Goal: Transaction & Acquisition: Download file/media

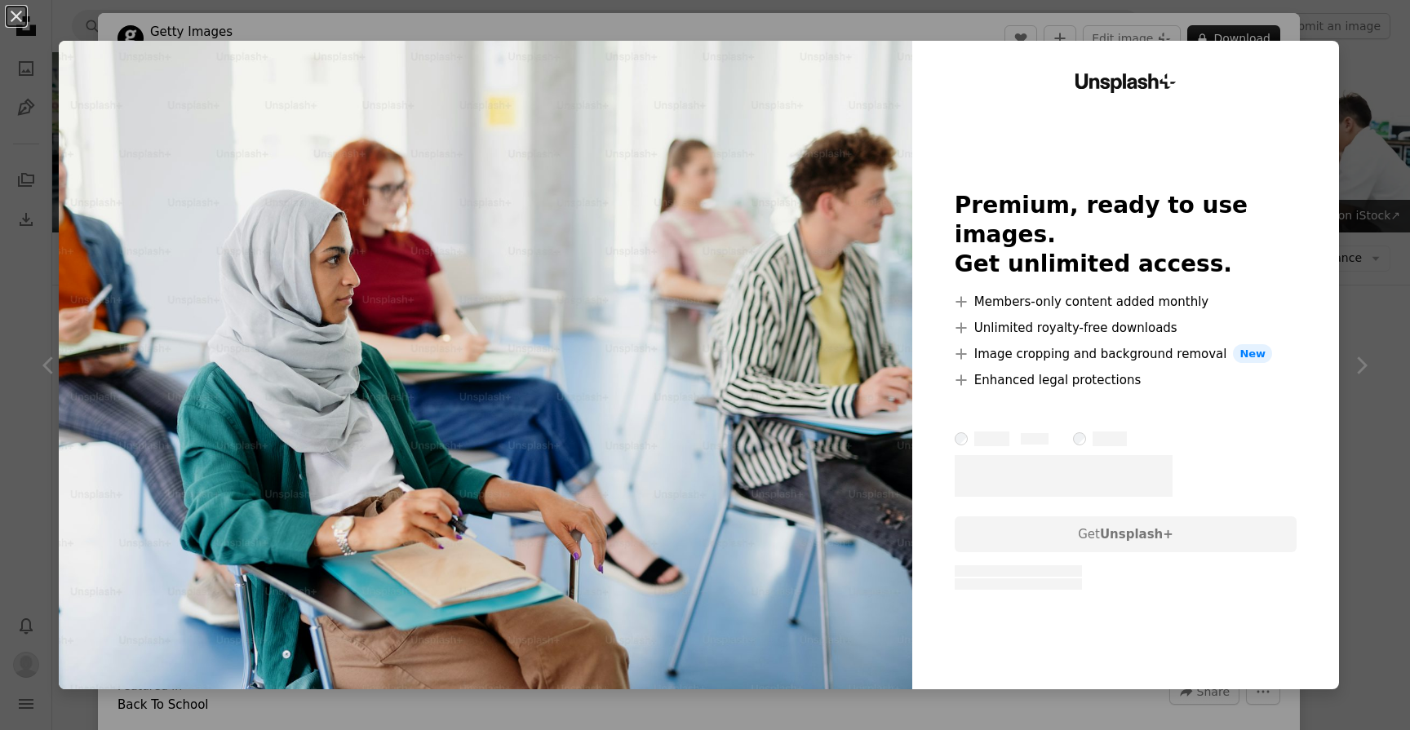
scroll to position [13313, 0]
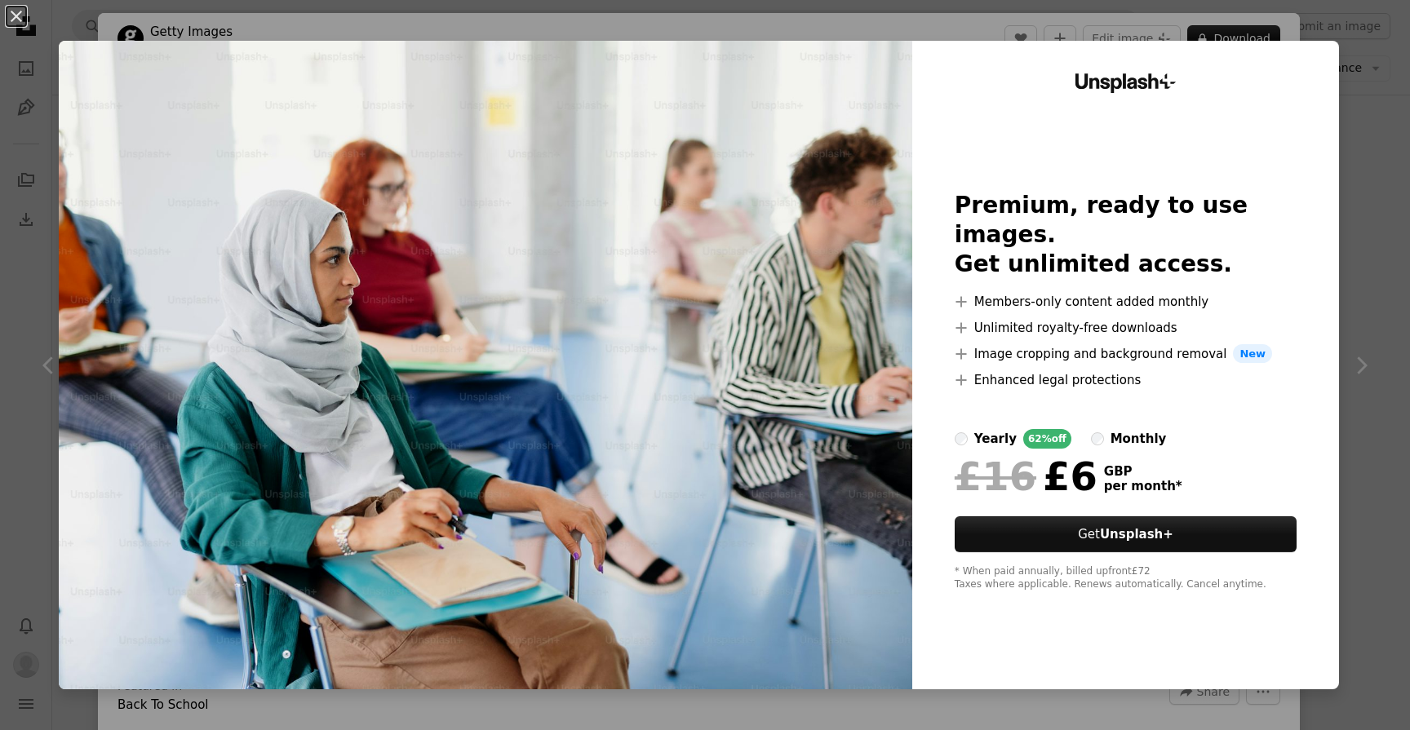
click at [1386, 425] on div "An X shape Unsplash+ Premium, ready to use images. Get unlimited access. A plus…" at bounding box center [705, 365] width 1410 height 730
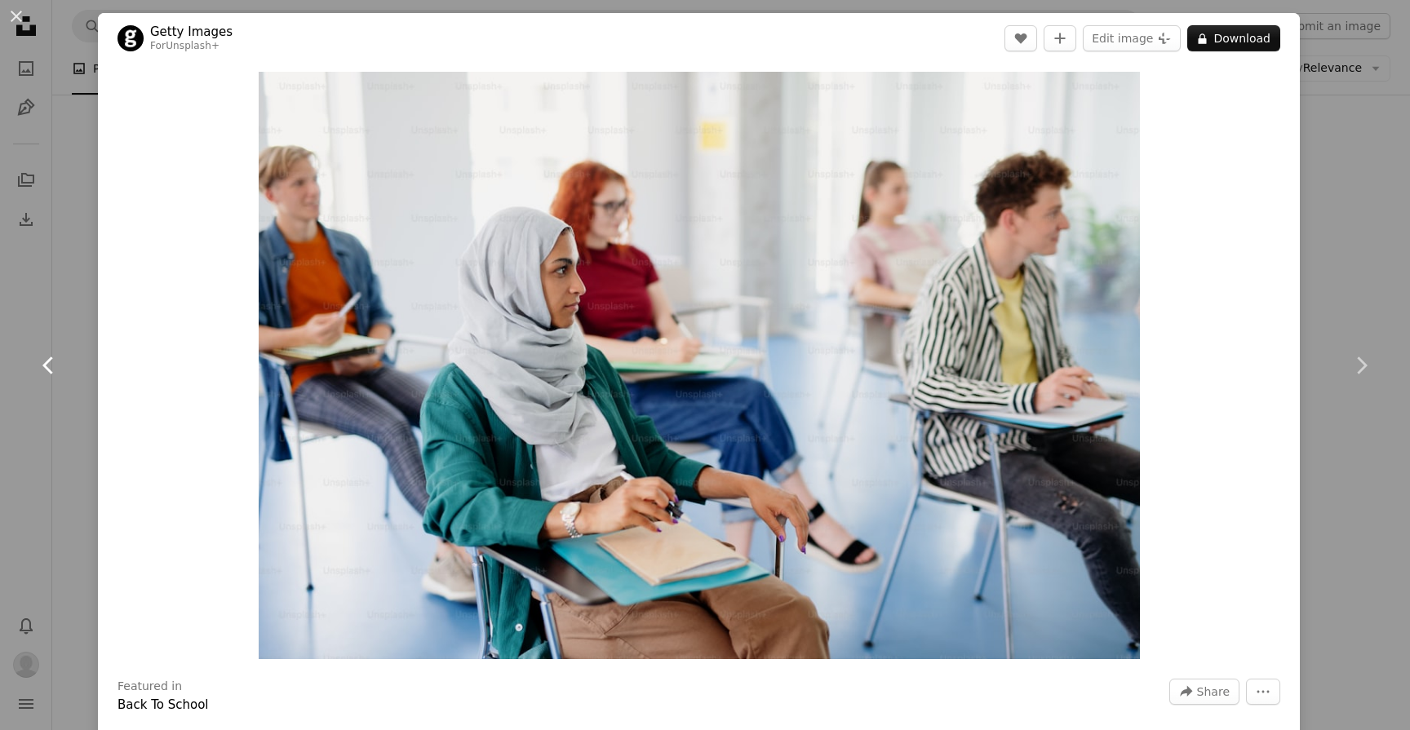
click at [33, 324] on link "Chevron left" at bounding box center [49, 365] width 98 height 157
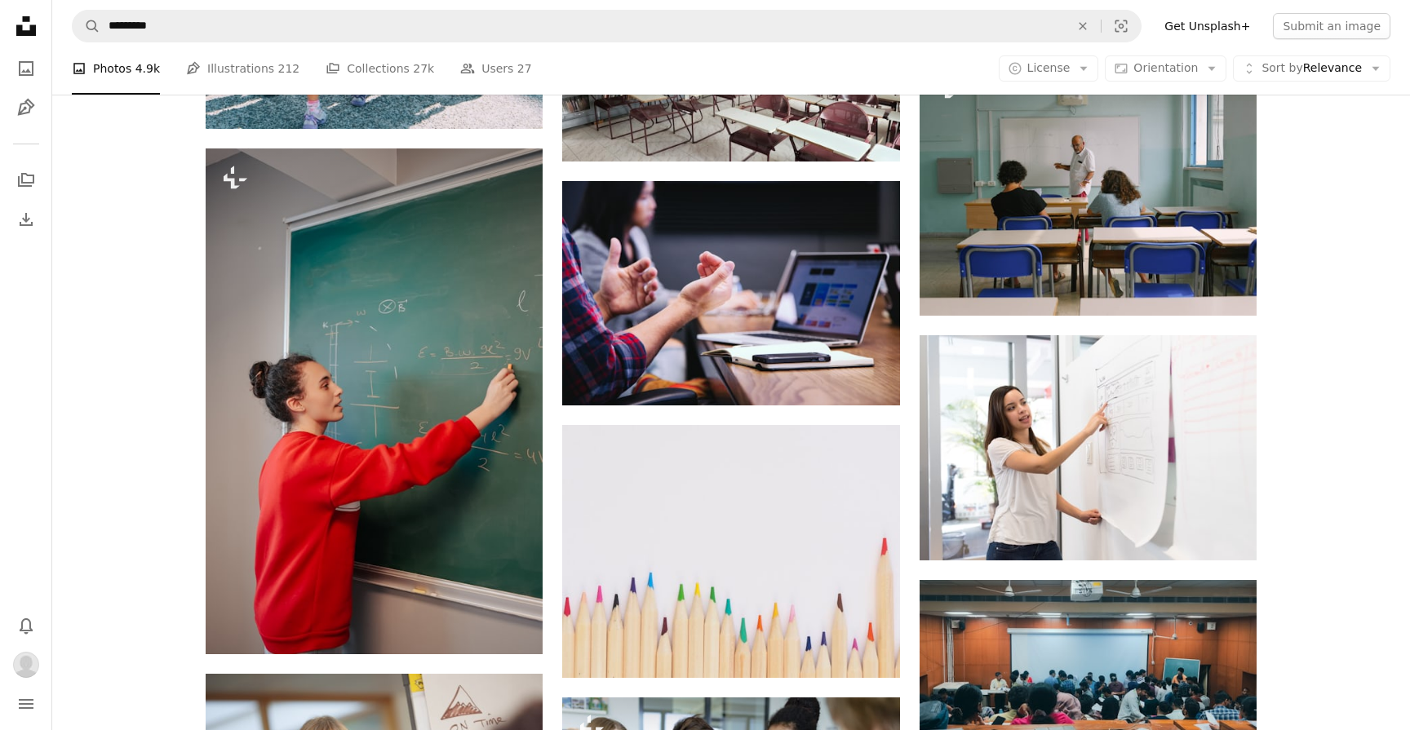
scroll to position [14629, 0]
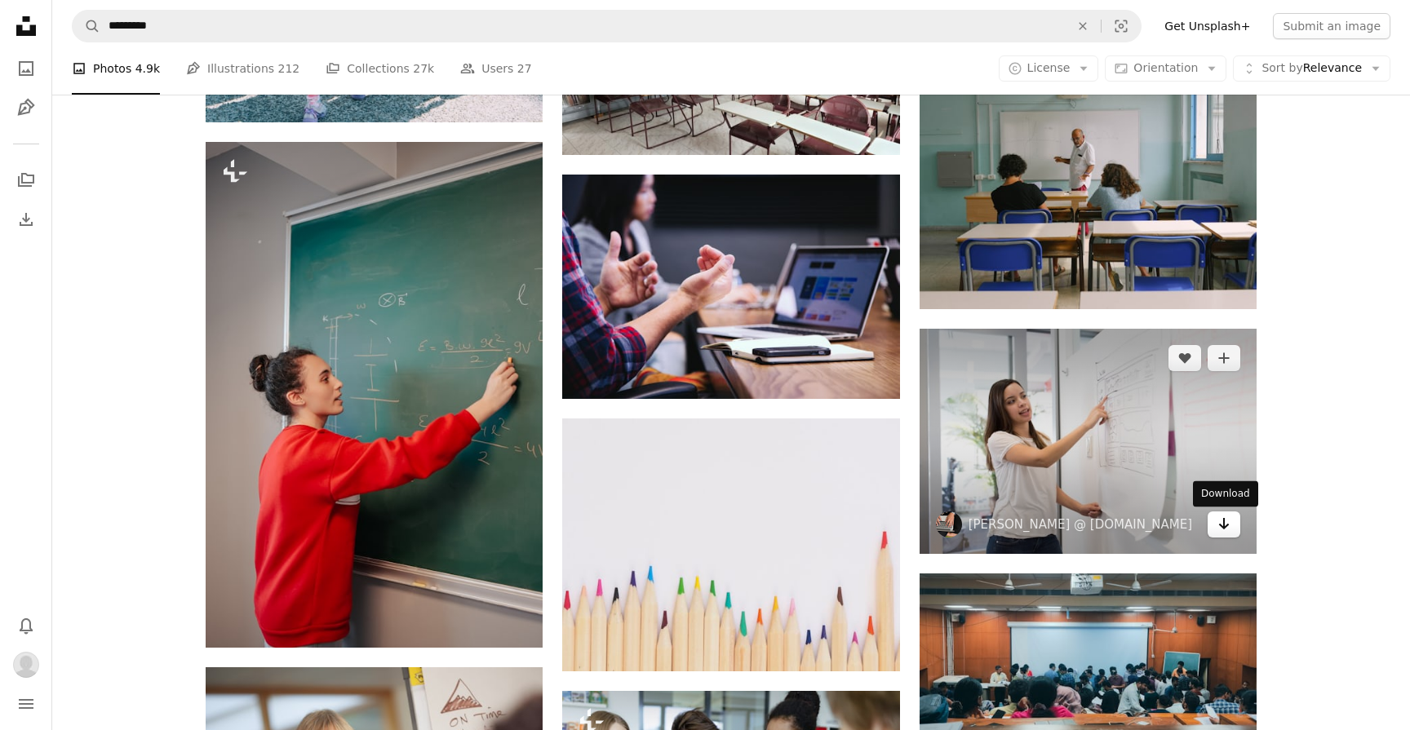
click at [1227, 529] on icon "Arrow pointing down" at bounding box center [1223, 524] width 13 height 20
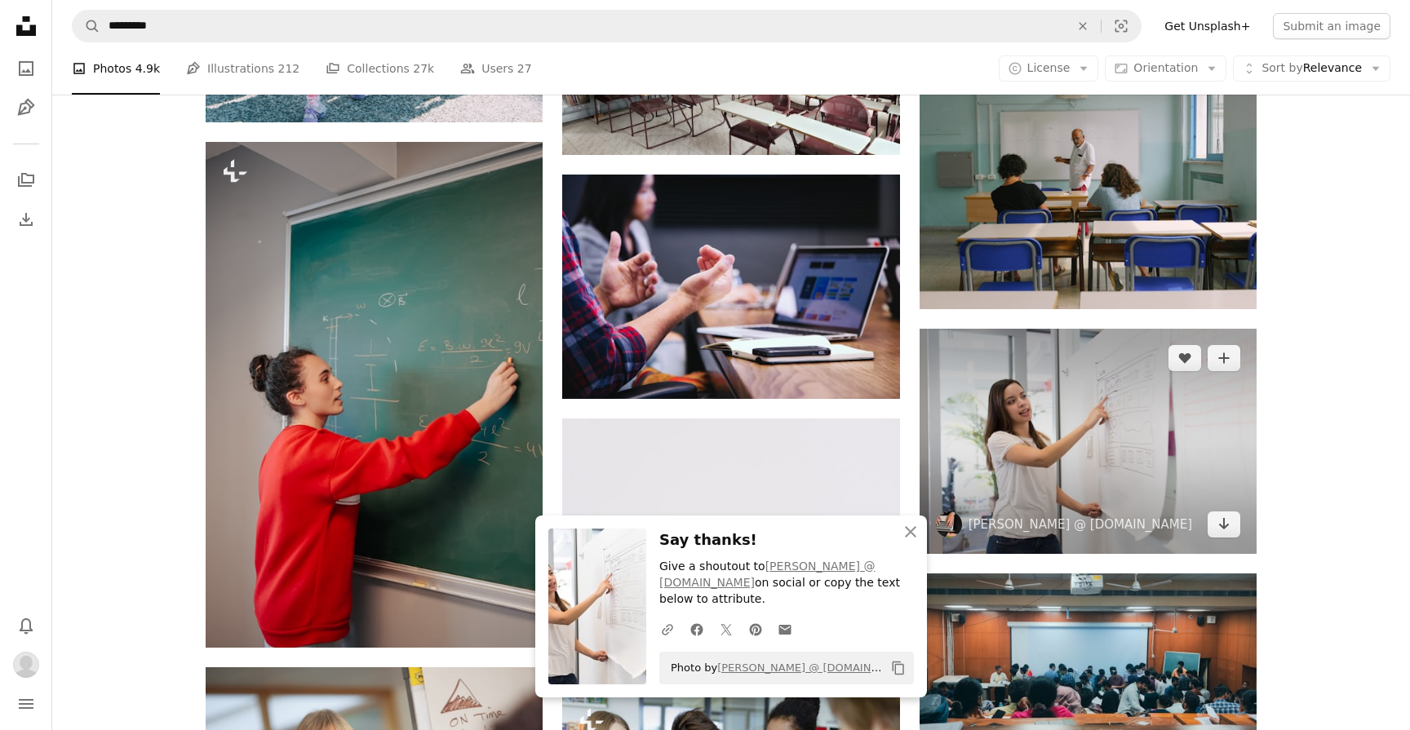
click at [1081, 448] on img at bounding box center [1087, 441] width 337 height 225
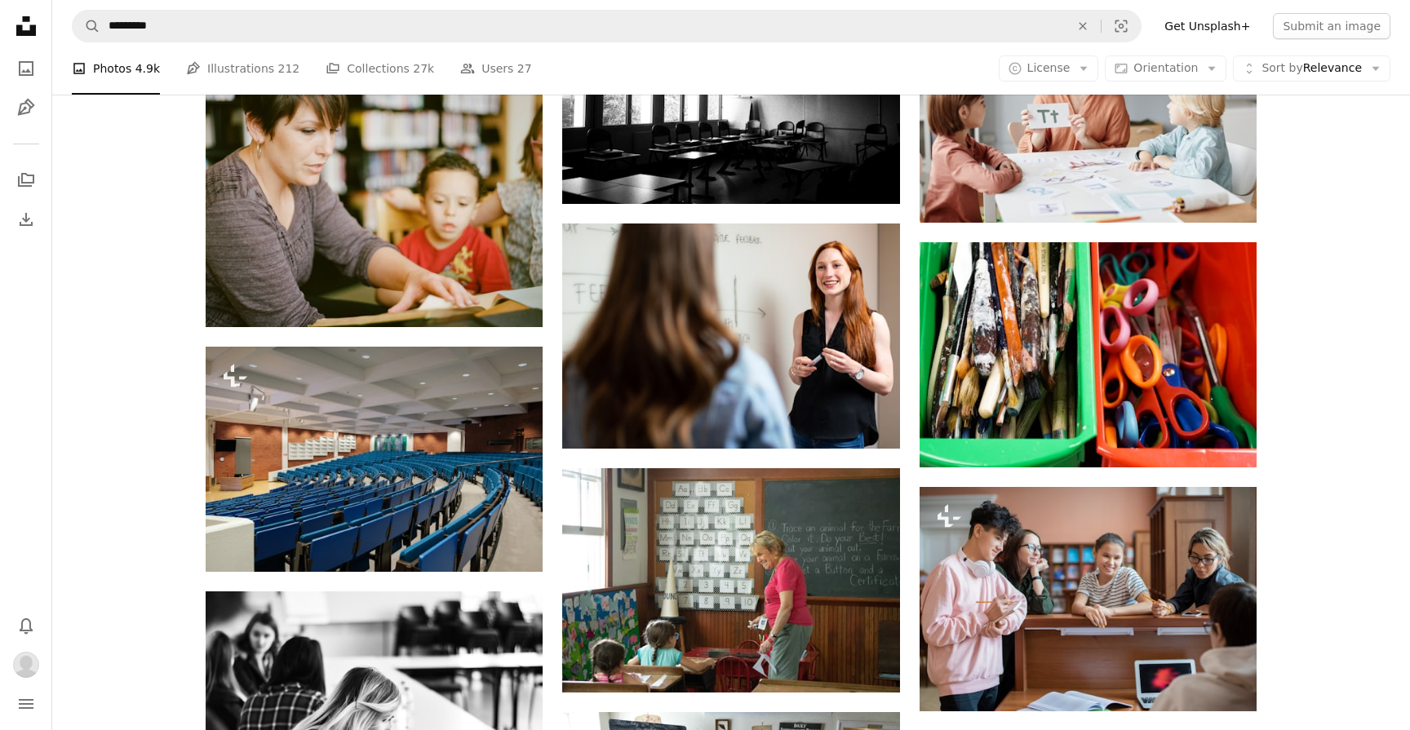
scroll to position [16765, 0]
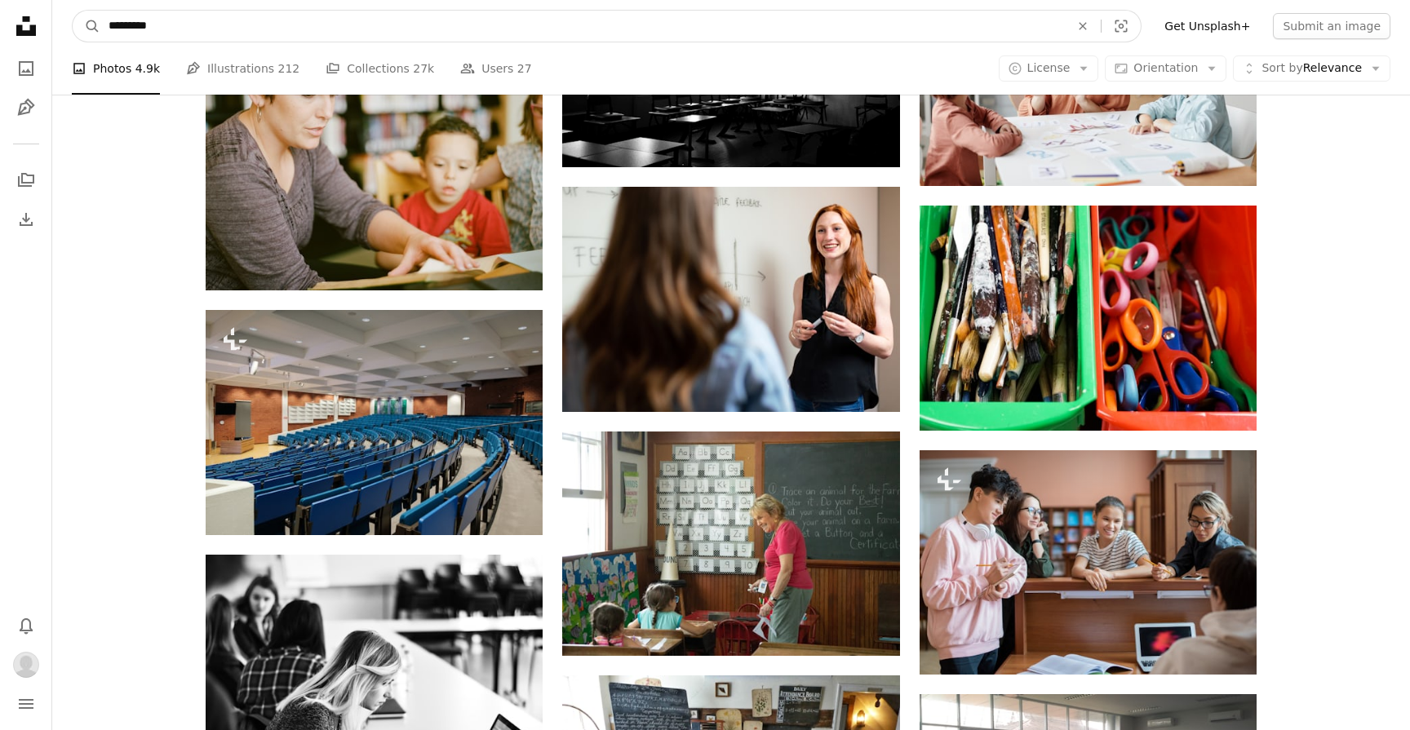
click at [228, 26] on input "*********" at bounding box center [582, 26] width 964 height 31
type input "*"
type input "*******"
click at [73, 11] on button "A magnifying glass" at bounding box center [87, 26] width 28 height 31
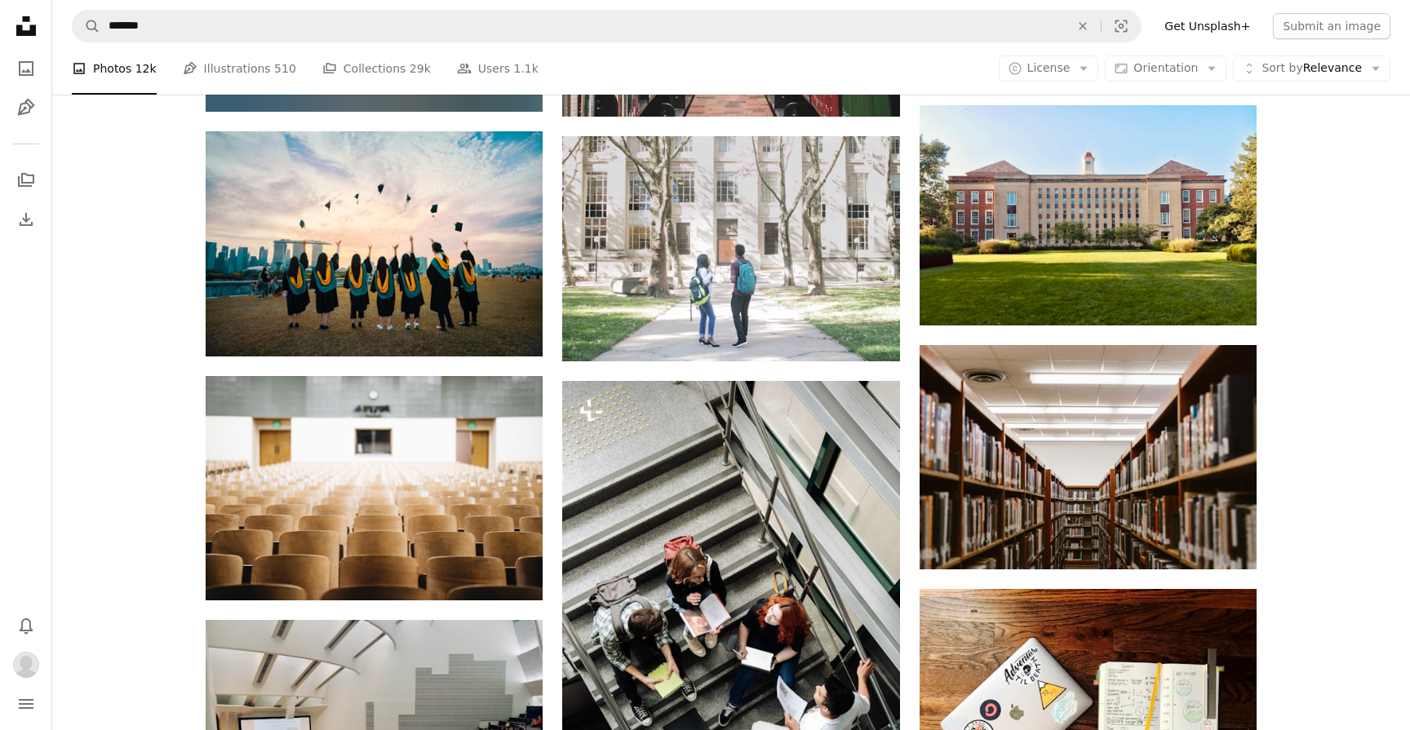
scroll to position [764, 0]
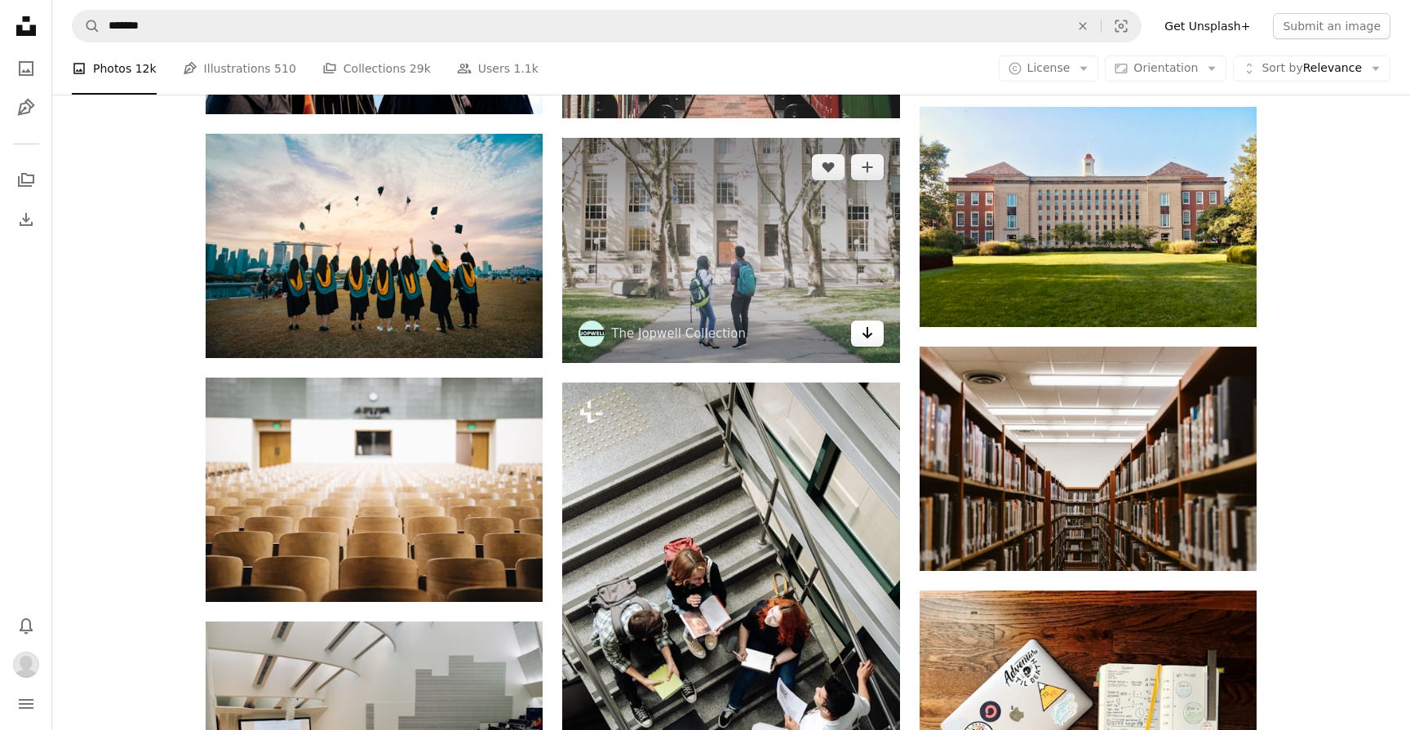
click at [866, 335] on icon "Download" at bounding box center [866, 332] width 11 height 11
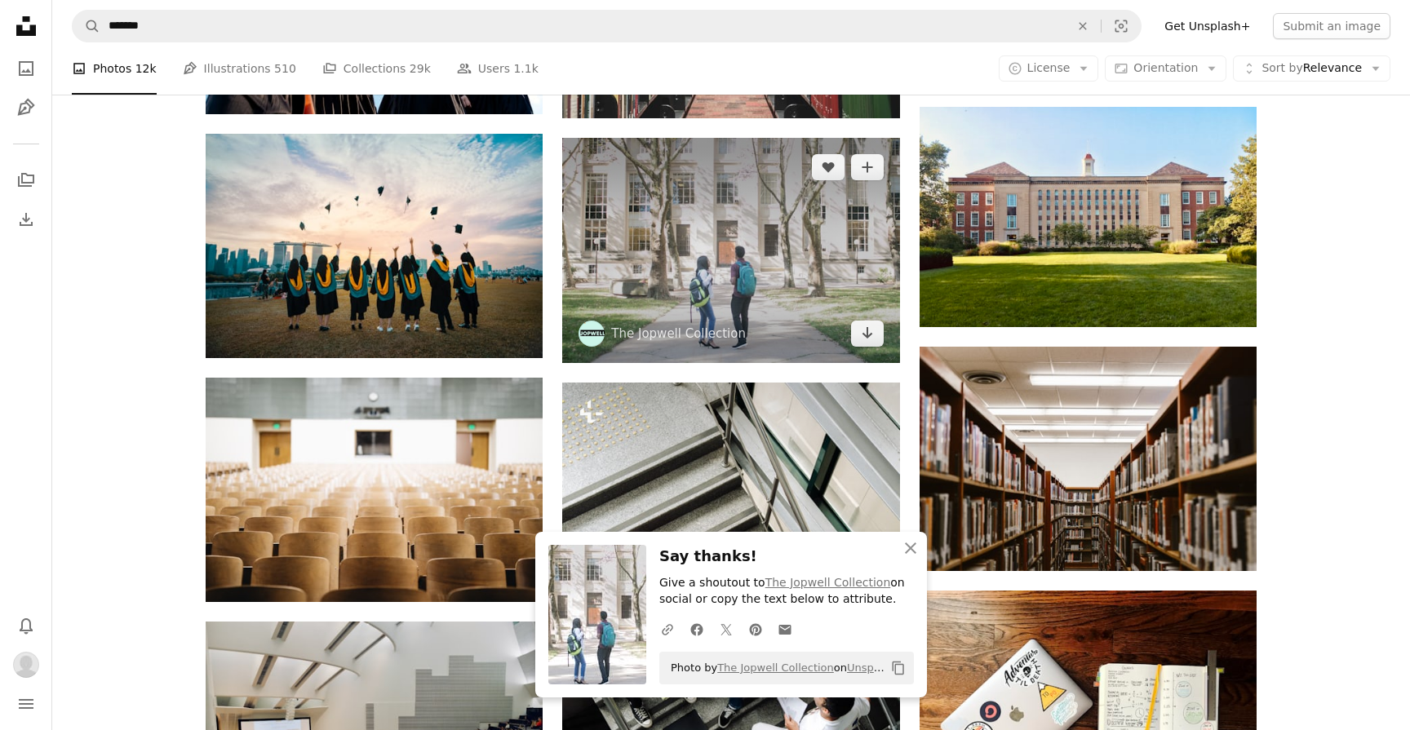
click at [729, 263] on img at bounding box center [730, 250] width 337 height 224
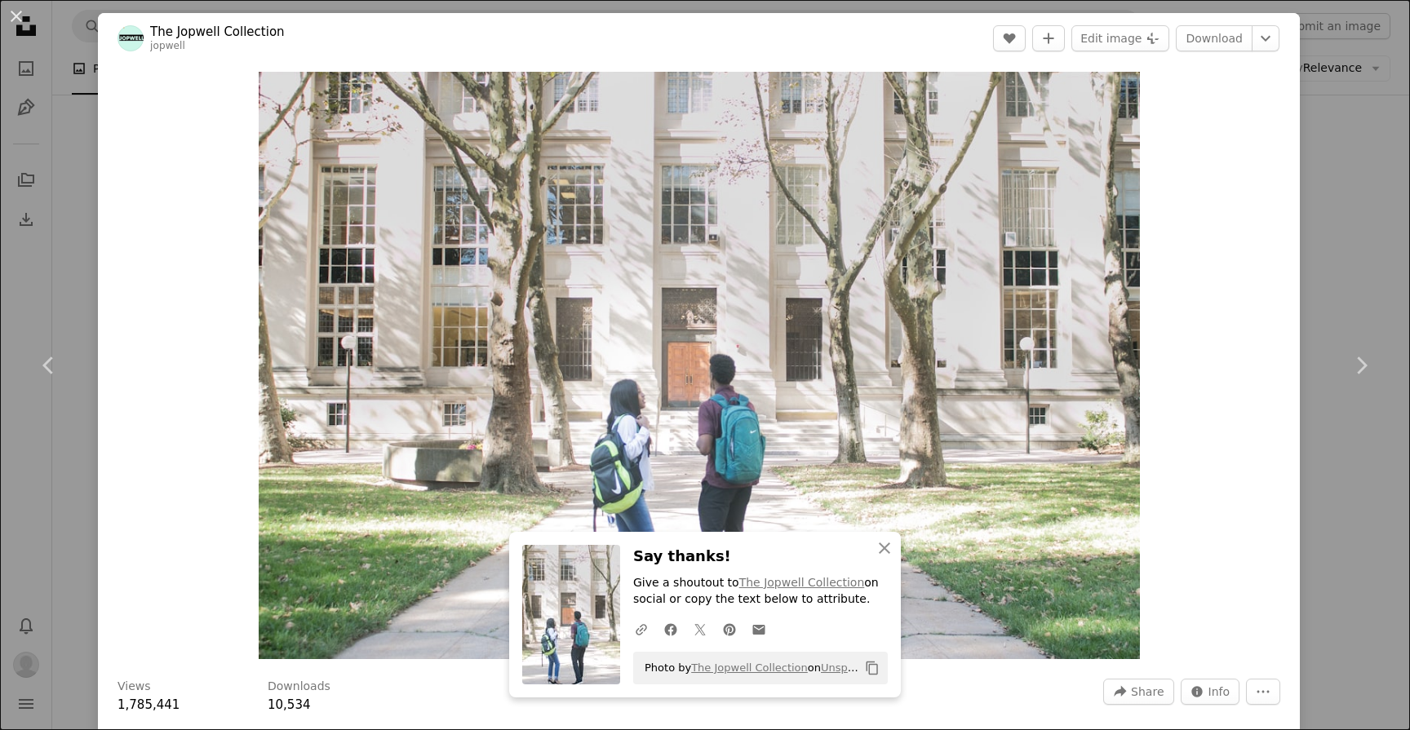
click at [35, 109] on div "An X shape Chevron left Chevron right An X shape Close Say thanks! Give a shout…" at bounding box center [705, 365] width 1410 height 730
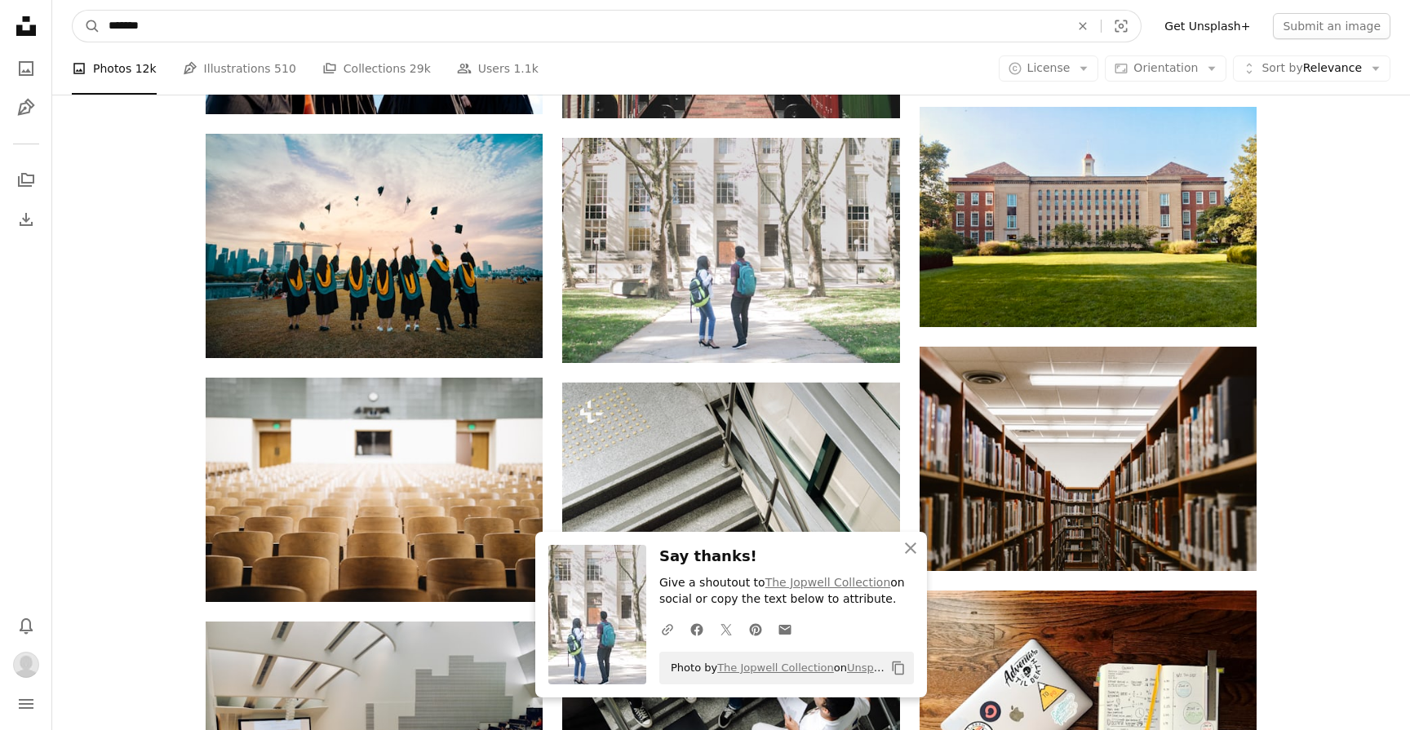
click at [174, 17] on input "*******" at bounding box center [582, 26] width 964 height 31
type input "******"
click button "A magnifying glass" at bounding box center [87, 26] width 28 height 31
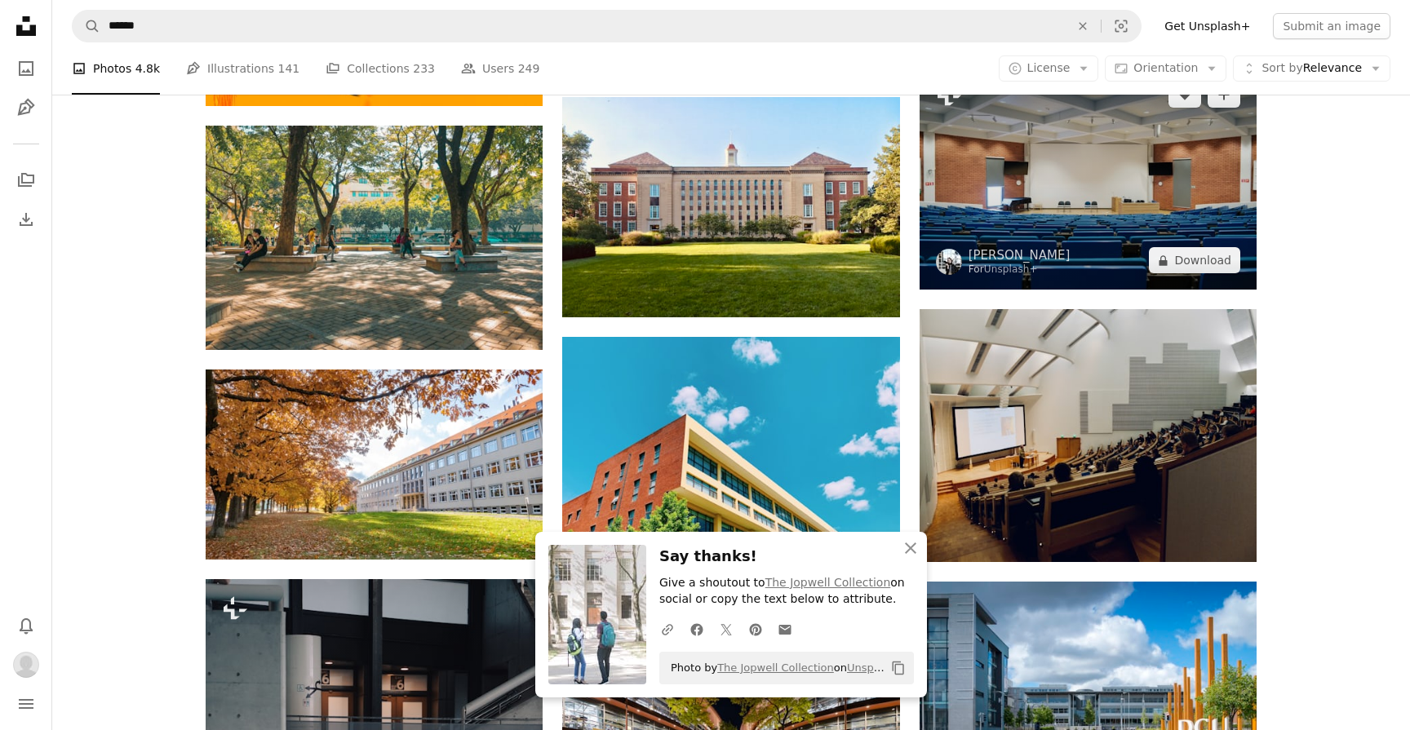
scroll to position [1123, 0]
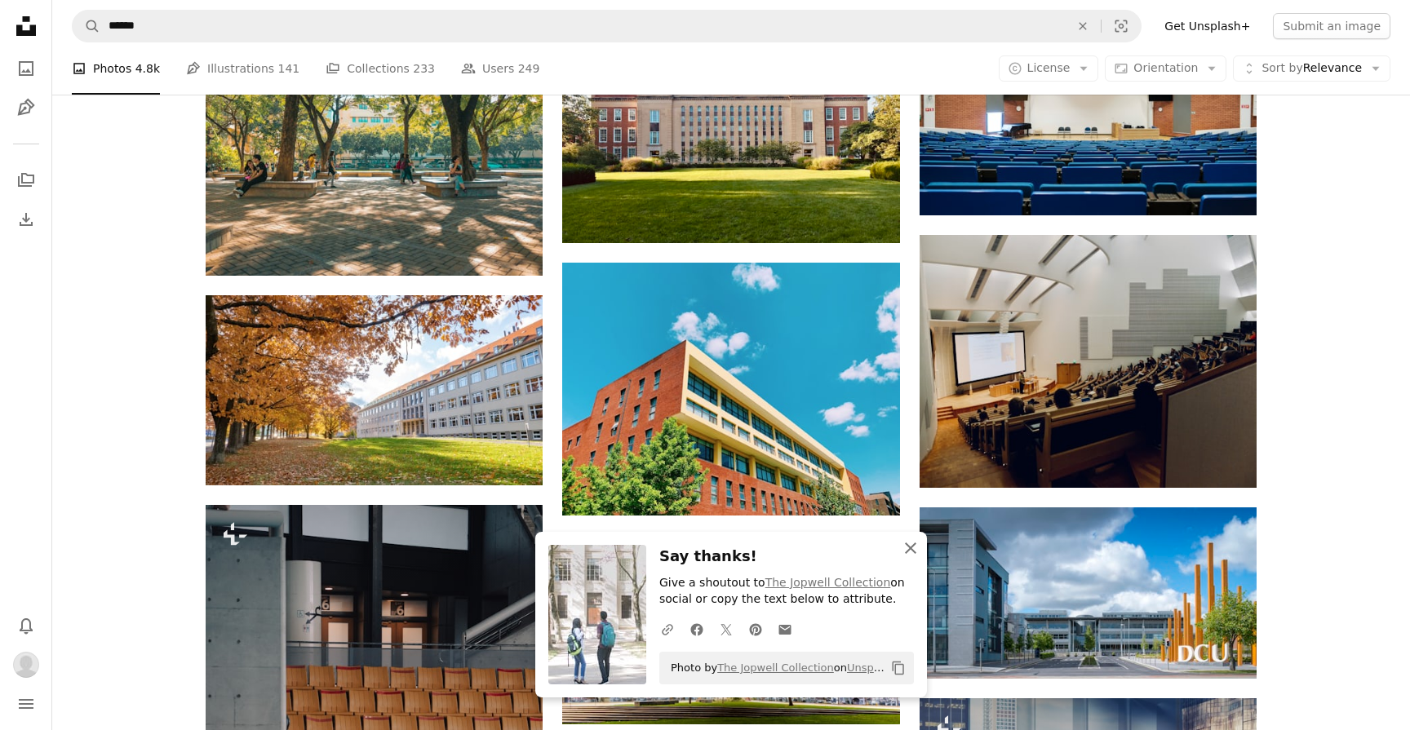
click at [914, 545] on icon "An X shape" at bounding box center [911, 548] width 20 height 20
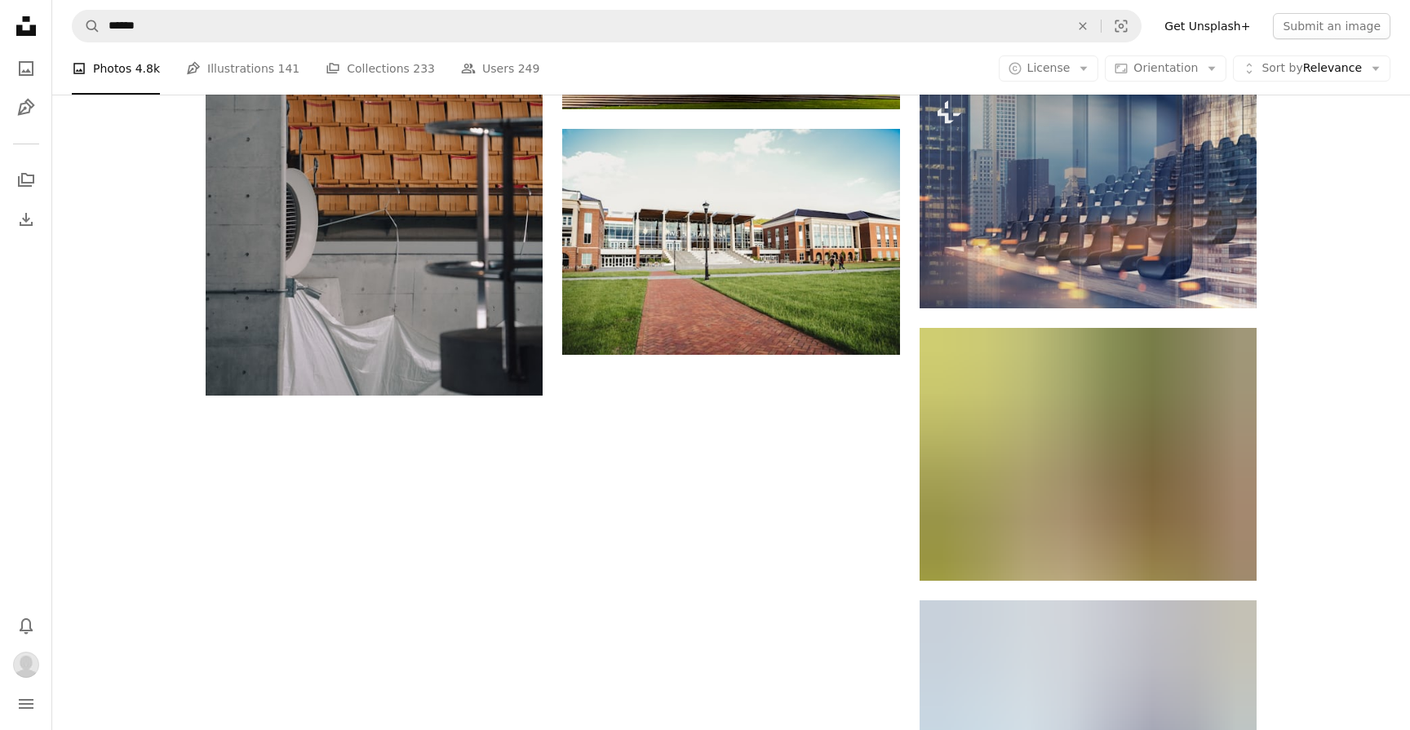
scroll to position [1503, 0]
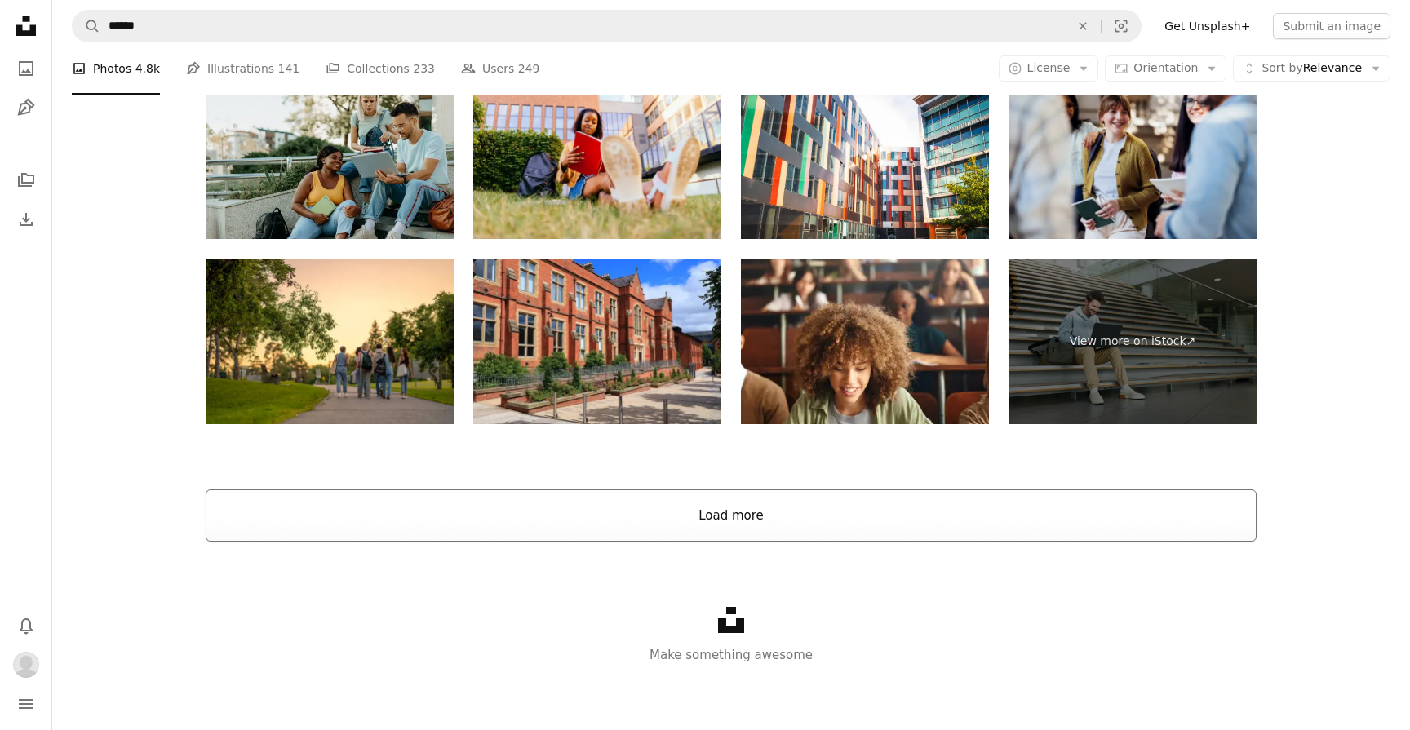
click at [778, 494] on button "Load more" at bounding box center [731, 515] width 1051 height 52
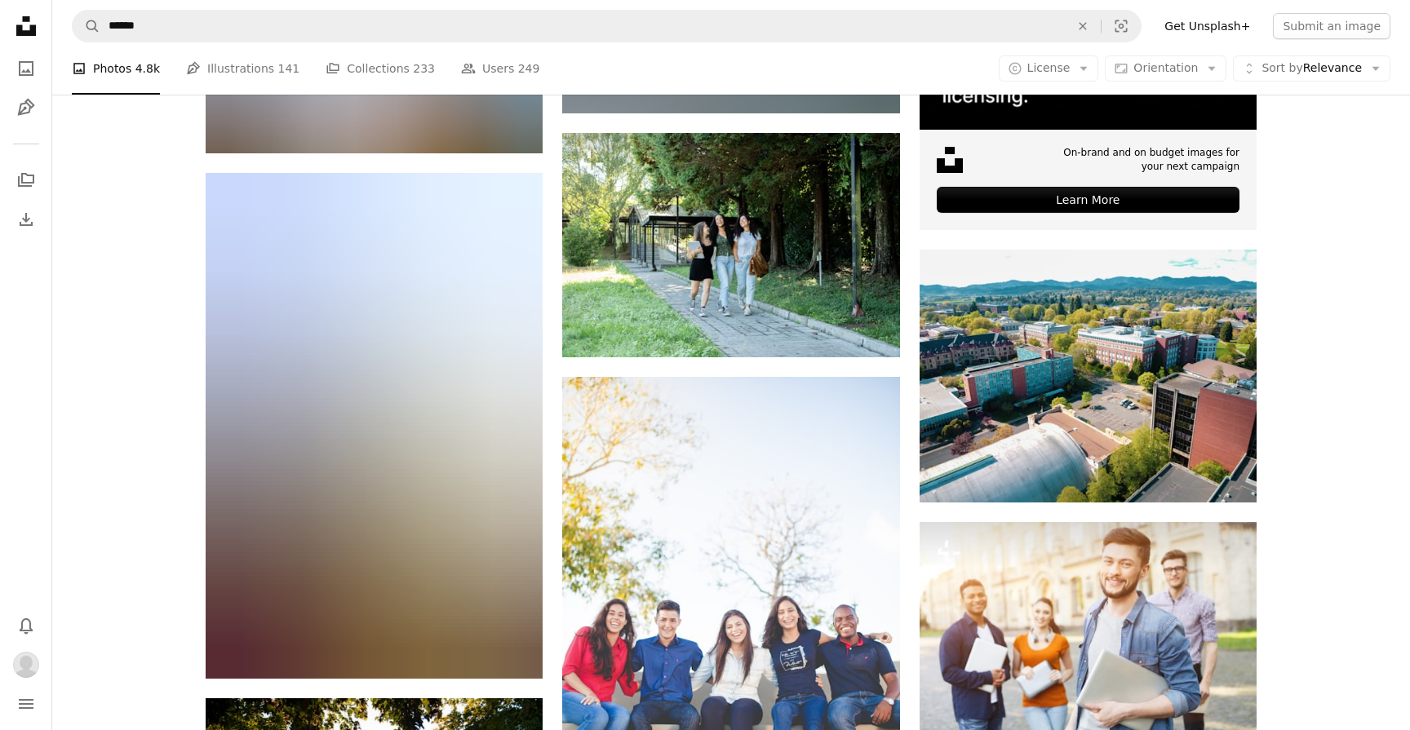
scroll to position [7160, 0]
